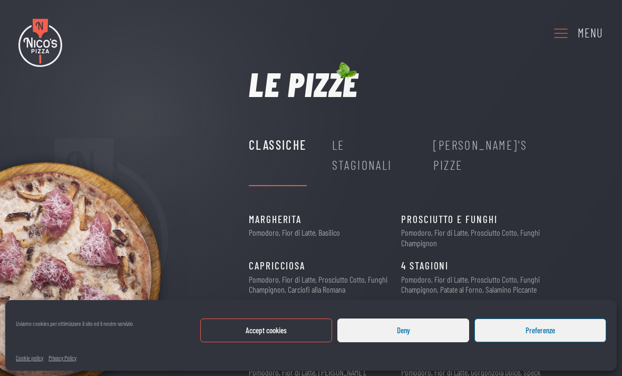
click at [559, 40] on icon at bounding box center [560, 32] width 17 height 29
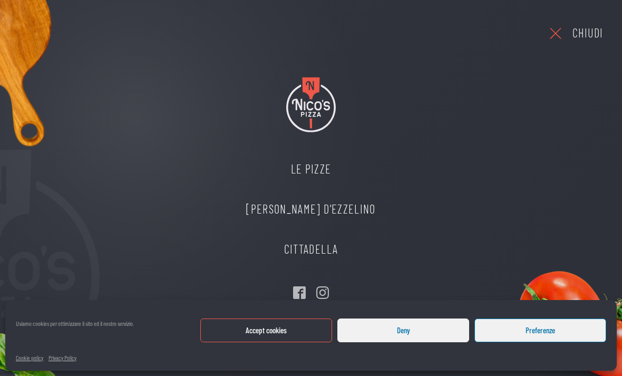
click at [313, 174] on link "Le Pizze" at bounding box center [311, 169] width 150 height 40
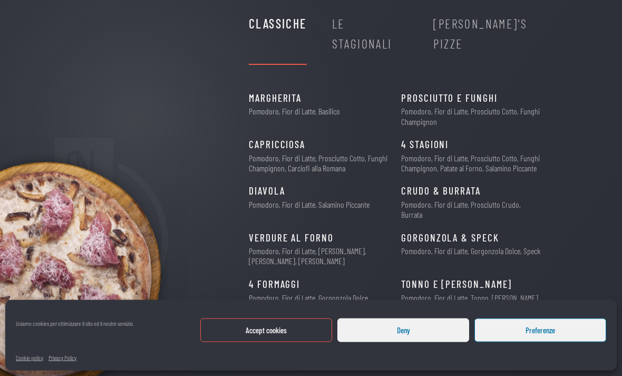
scroll to position [153, 0]
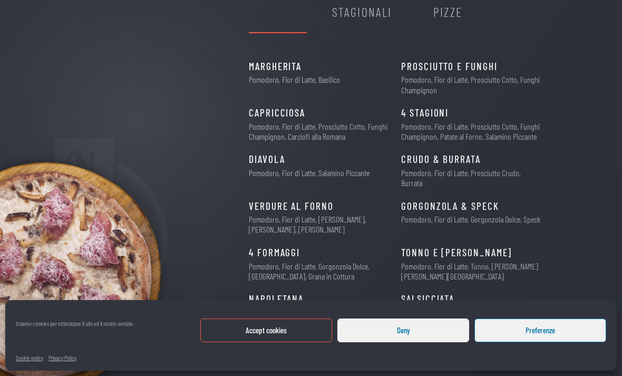
click at [267, 342] on button "Accept cookies" at bounding box center [266, 330] width 132 height 24
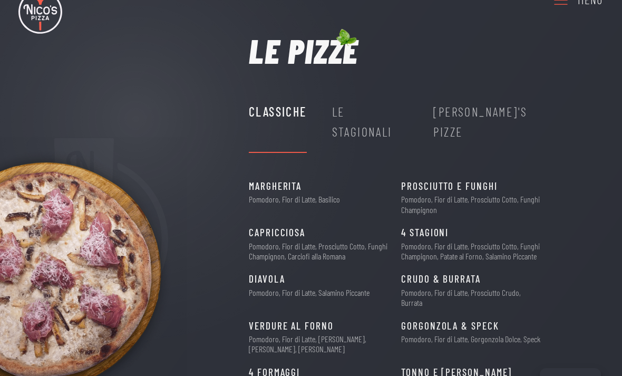
scroll to position [0, 0]
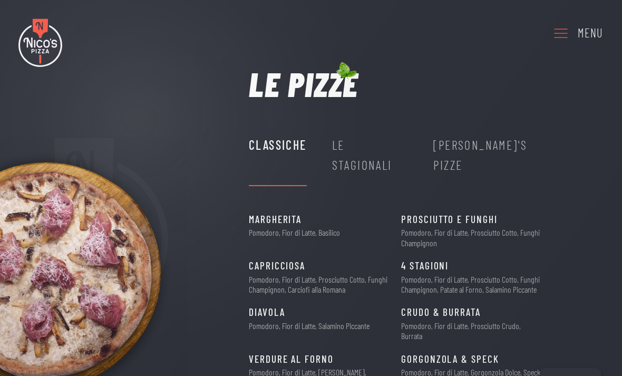
click at [561, 30] on use at bounding box center [561, 33] width 14 height 9
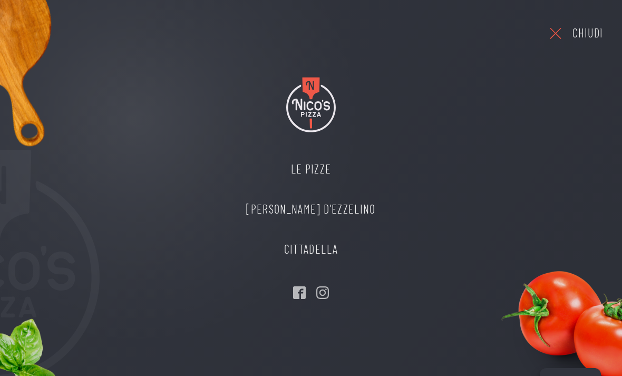
click at [337, 249] on link "Cittadella" at bounding box center [311, 249] width 150 height 40
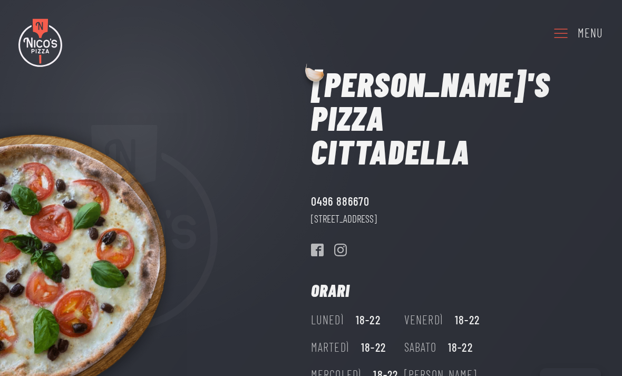
click at [43, 56] on img at bounding box center [40, 42] width 44 height 48
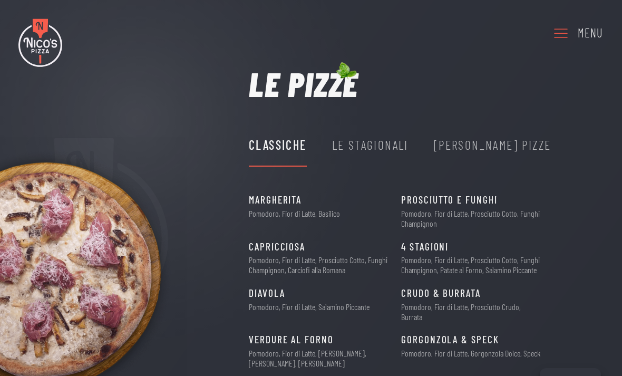
click at [561, 34] on use at bounding box center [561, 33] width 14 height 9
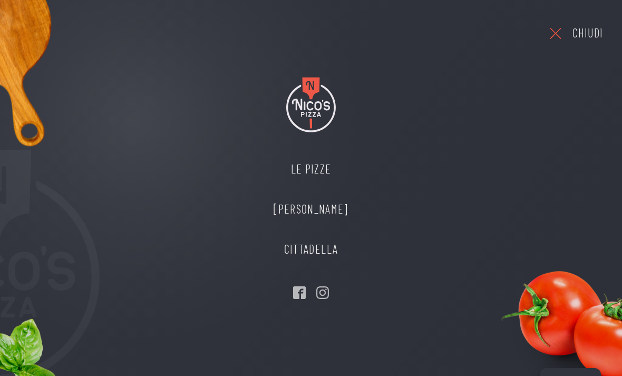
click at [325, 295] on icon "Visit our Instagram" at bounding box center [322, 292] width 13 height 13
click at [298, 248] on link "Cittadella" at bounding box center [310, 249] width 95 height 40
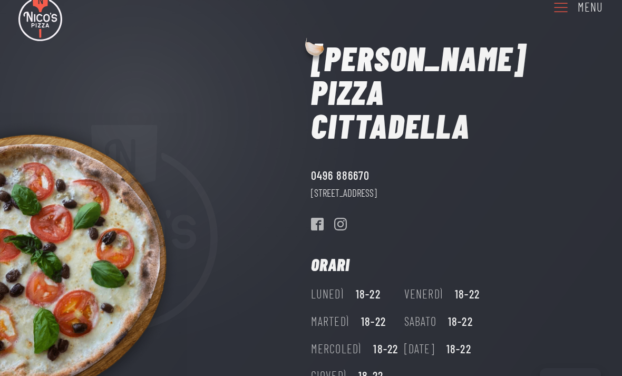
scroll to position [29, 0]
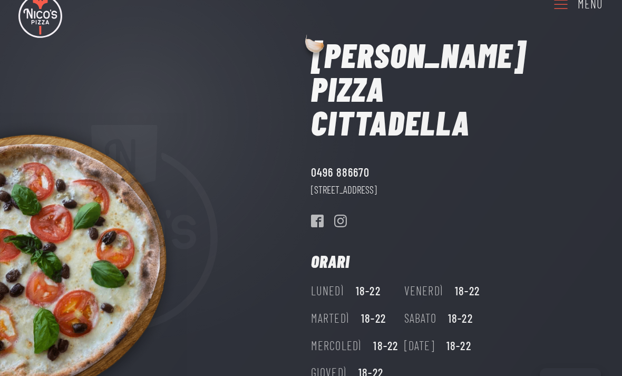
click at [343, 215] on use at bounding box center [340, 221] width 13 height 13
